Goal: Task Accomplishment & Management: Complete application form

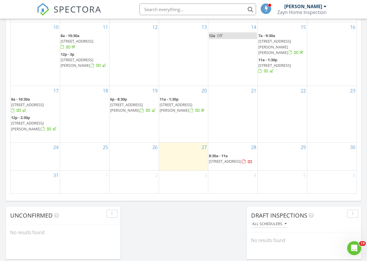
click at [194, 153] on div "27" at bounding box center [183, 156] width 49 height 28
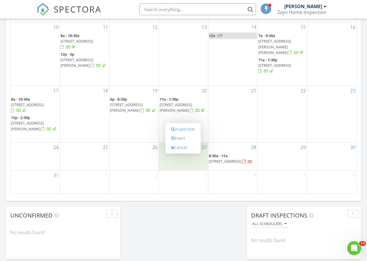
click at [193, 152] on div "Inspection Event Cancel" at bounding box center [182, 138] width 35 height 31
click at [192, 131] on link "Inspection" at bounding box center [183, 128] width 30 height 9
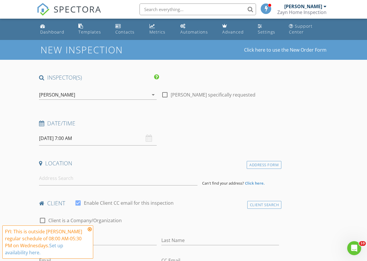
click at [73, 138] on input "08/27/2025 7:00 AM" at bounding box center [98, 138] width 118 height 14
click at [89, 230] on icon at bounding box center [90, 229] width 4 height 5
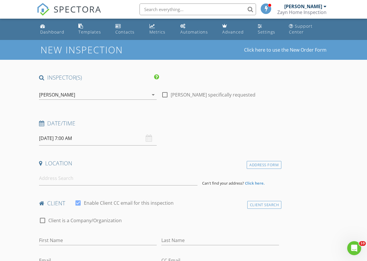
click at [72, 137] on input "08/27/2025 7:00 AM" at bounding box center [98, 138] width 118 height 14
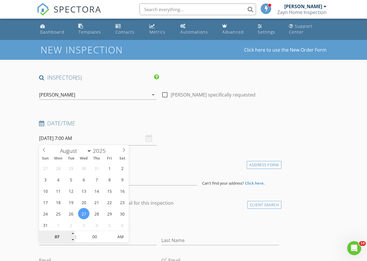
click at [70, 232] on input "07" at bounding box center [57, 237] width 36 height 12
click at [70, 233] on input "07" at bounding box center [57, 237] width 36 height 12
click at [71, 233] on div "07" at bounding box center [57, 237] width 36 height 12
type input "08"
type input "08/27/2025 8:00 AM"
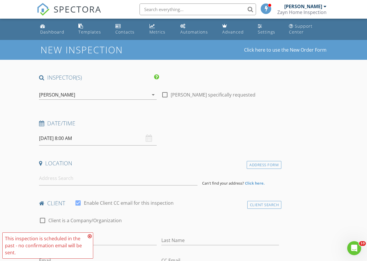
click at [90, 235] on icon at bounding box center [90, 236] width 4 height 5
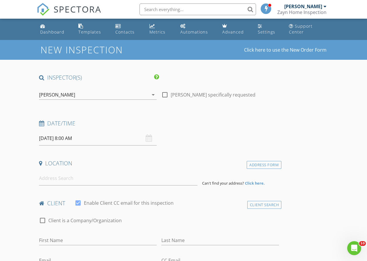
click at [77, 137] on input "08/27/2025 8:00 AM" at bounding box center [98, 138] width 118 height 14
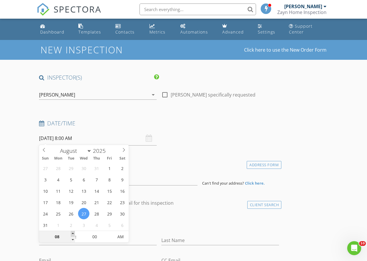
type input "09"
type input "08/27/2025 9:00 AM"
click at [73, 233] on span at bounding box center [73, 234] width 4 height 6
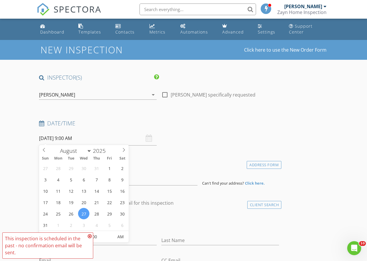
click at [202, 126] on div "Date/Time" at bounding box center [159, 125] width 245 height 12
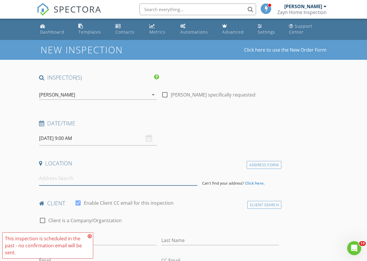
click at [79, 176] on input at bounding box center [118, 178] width 158 height 14
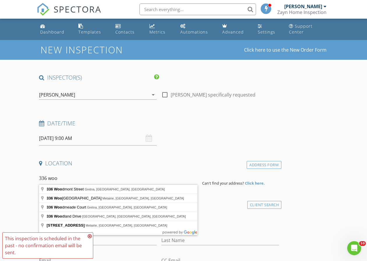
type input "336 Woodmont Street, Gretna, LA, USA"
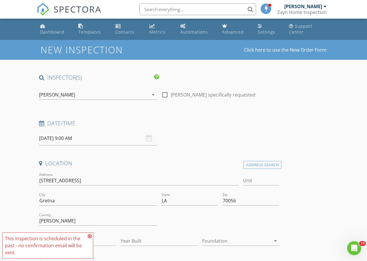
click at [167, 95] on div at bounding box center [165, 95] width 10 height 10
checkbox input "true"
click at [90, 236] on icon at bounding box center [90, 236] width 4 height 5
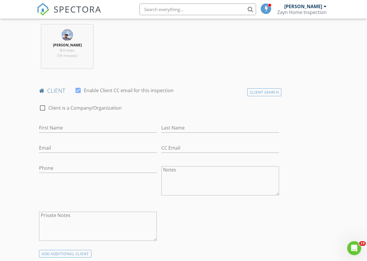
scroll to position [232, 0]
type input "a"
type input "[PERSON_NAME]"
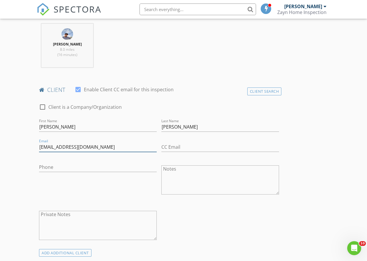
type input "ADAMAYAD@GMAIL.COM"
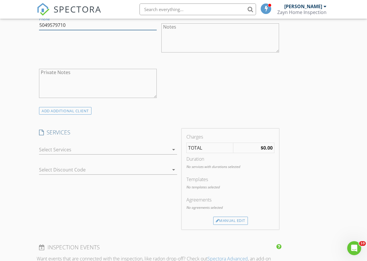
scroll to position [377, 0]
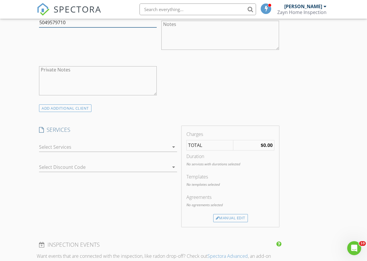
type input "5049579710"
click at [164, 147] on div at bounding box center [104, 146] width 130 height 9
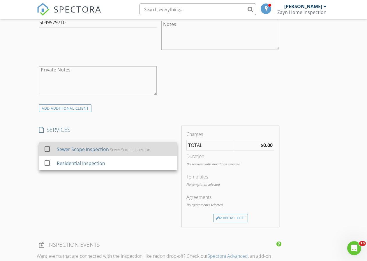
click at [131, 153] on div "Sewer Scope Inspection Sewer Scope Inspection" at bounding box center [115, 149] width 116 height 12
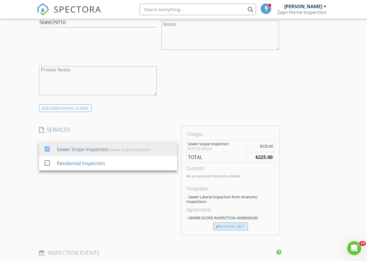
click at [235, 224] on div "Manual Edit" at bounding box center [230, 226] width 35 height 8
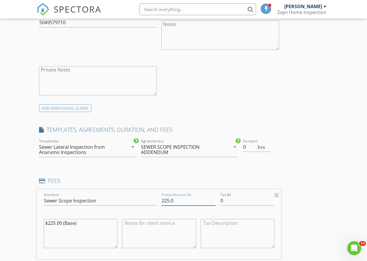
drag, startPoint x: 162, startPoint y: 199, endPoint x: 174, endPoint y: 201, distance: 11.8
click at [169, 199] on input "225.0" at bounding box center [188, 201] width 54 height 10
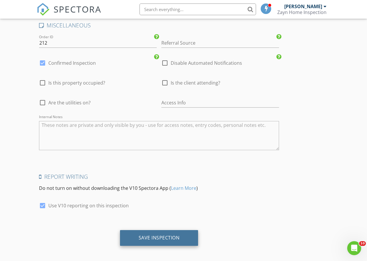
scroll to position [887, 0]
type input "200.0"
click at [183, 232] on div "Save Inspection" at bounding box center [159, 238] width 78 height 16
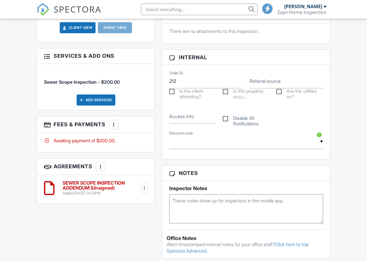
scroll to position [234, 0]
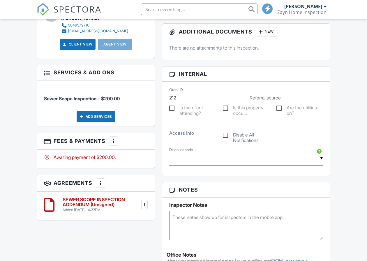
click at [100, 199] on h6 "SEWER SCOPE INSPECTION ADDENDUM (Unsigned)" at bounding box center [101, 202] width 77 height 10
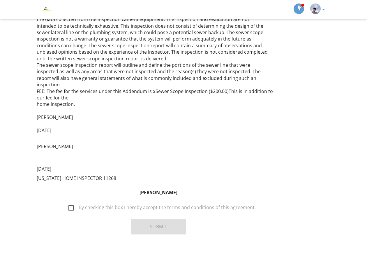
scroll to position [131, 0]
click at [72, 205] on label "By checking this box I hereby accept the terms and conditions of this agreement." at bounding box center [161, 208] width 187 height 7
click at [69, 203] on input "By checking this box I hereby accept the terms and conditions of this agreement." at bounding box center [67, 205] width 4 height 4
checkbox input "true"
click at [162, 219] on button "Submit" at bounding box center [158, 227] width 55 height 16
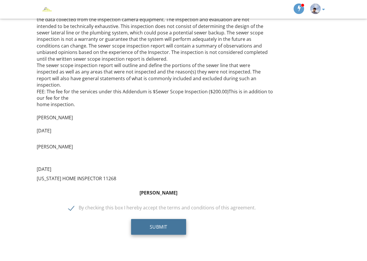
click at [147, 220] on button "Submit" at bounding box center [158, 227] width 55 height 16
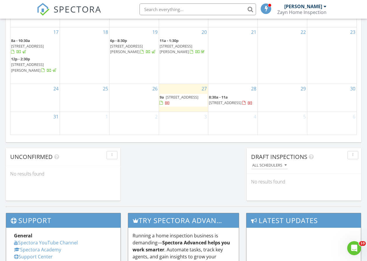
click at [182, 94] on span "[STREET_ADDRESS]" at bounding box center [182, 96] width 33 height 5
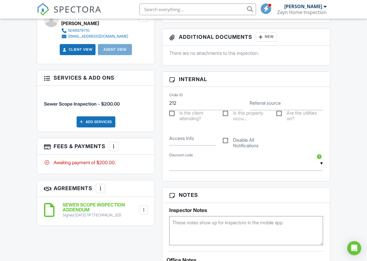
click at [114, 145] on div at bounding box center [114, 146] width 6 height 6
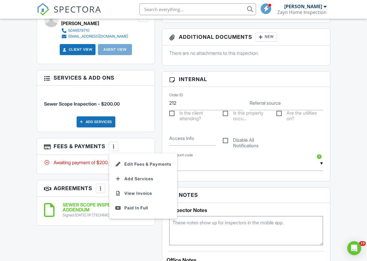
click at [114, 144] on div at bounding box center [114, 146] width 6 height 6
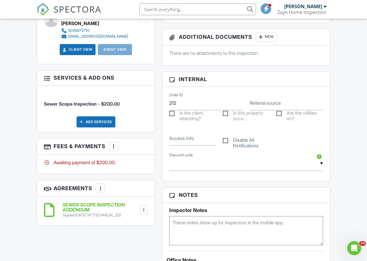
scroll to position [0, 0]
click at [113, 144] on div at bounding box center [114, 146] width 6 height 6
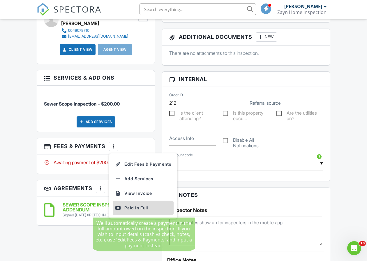
click at [137, 204] on div "Paid In Full" at bounding box center [143, 207] width 56 height 7
